Goal: Task Accomplishment & Management: Complete application form

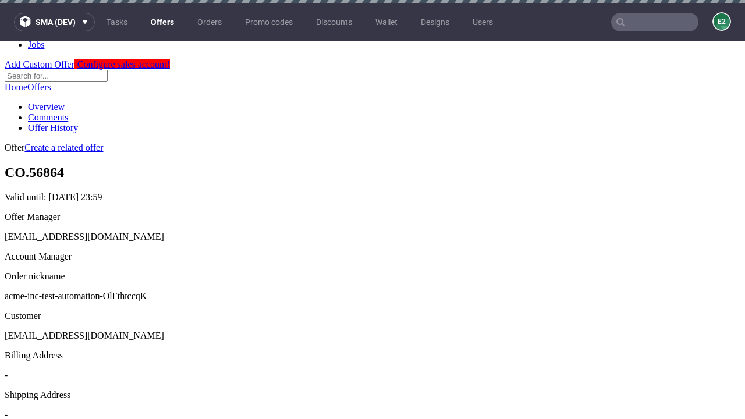
scroll to position [3, 0]
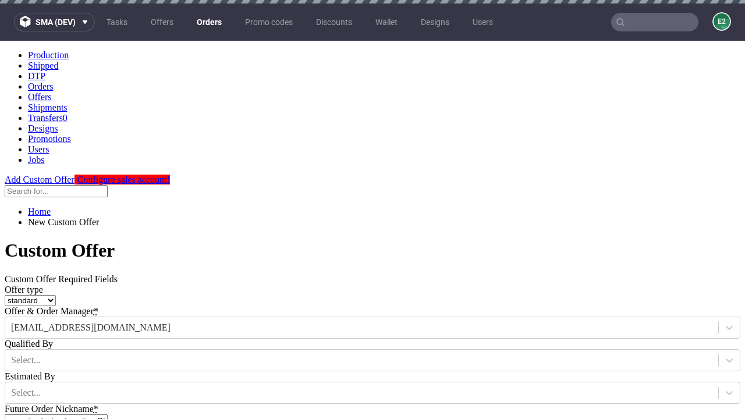
type input "acme-inc-test-automation-OlFthtccqK"
type input "2025-09-26"
type input "e2e-user-oAFvh8tWTD@test.com"
select select "gb"
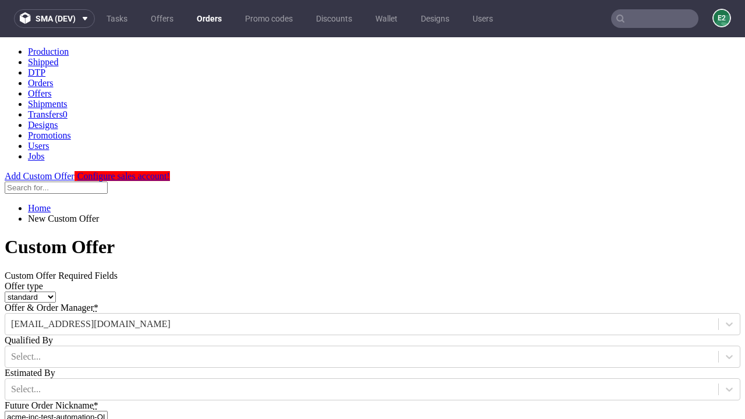
scroll to position [7, 0]
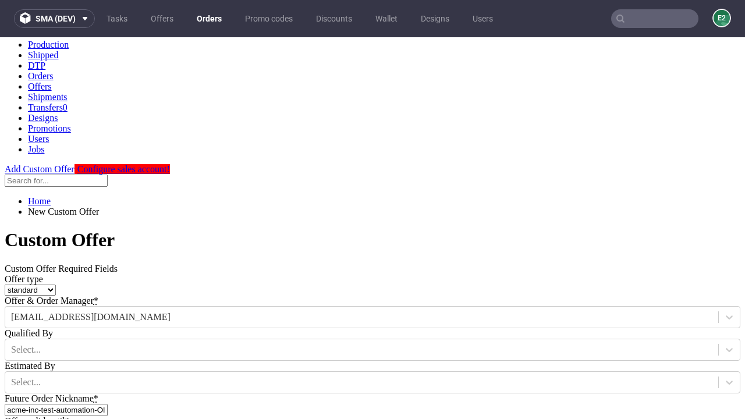
type input "e2e-user-oAFvh8tWTD@test.com"
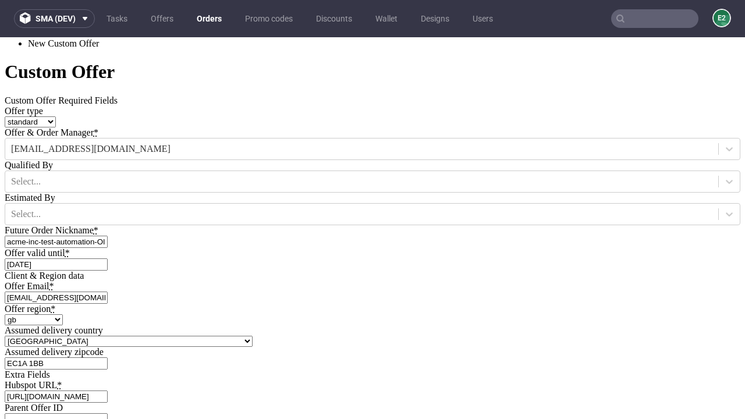
type input "https://app-eu1.hubspot.com/contacts/139493128/record/0-3/7600435676"
type input "Please wait..."
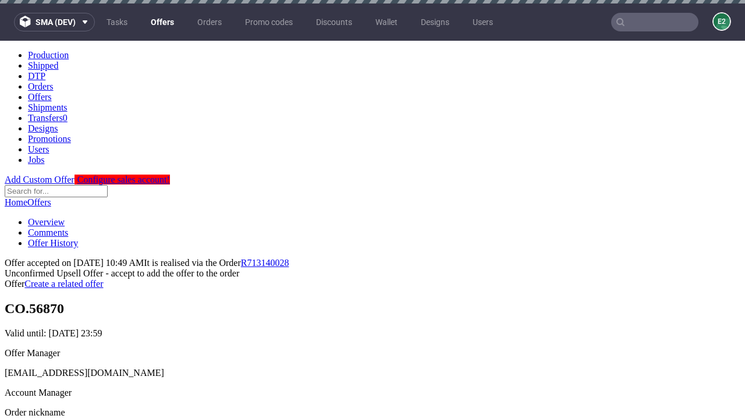
scroll to position [3, 0]
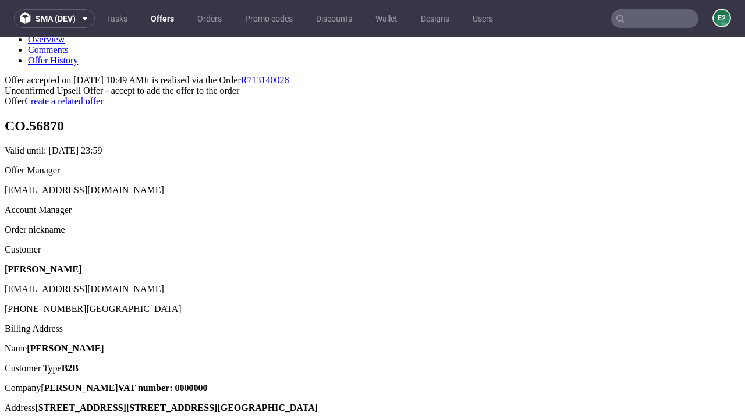
type input "In progress..."
